Goal: Task Accomplishment & Management: Use online tool/utility

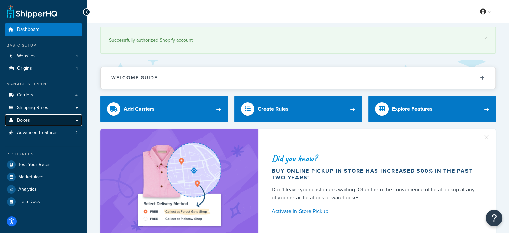
click at [52, 118] on link "Boxes" at bounding box center [43, 120] width 77 height 12
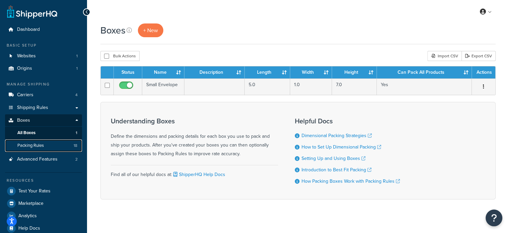
click at [48, 147] on link "Packing Rules 18" at bounding box center [43, 145] width 77 height 12
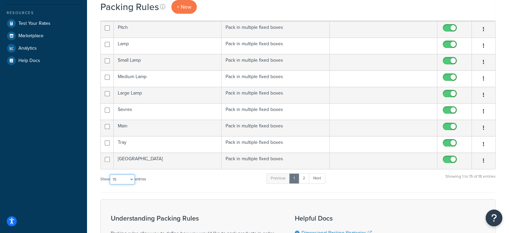
click at [134, 177] on select "10 15 25 50 100" at bounding box center [122, 179] width 25 height 10
select select "50"
click at [110, 184] on select "10 15 25 50 100" at bounding box center [122, 179] width 25 height 10
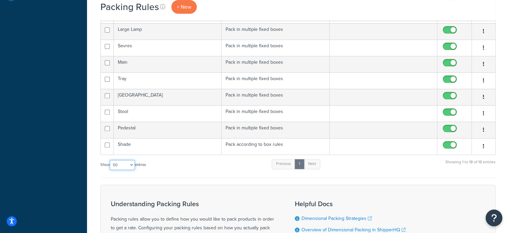
scroll to position [201, 0]
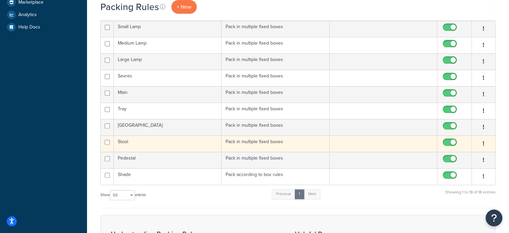
click at [148, 142] on td "Stool" at bounding box center [168, 143] width 108 height 16
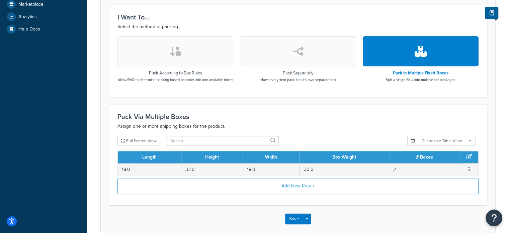
scroll to position [201, 0]
